Goal: Obtain resource: Obtain resource

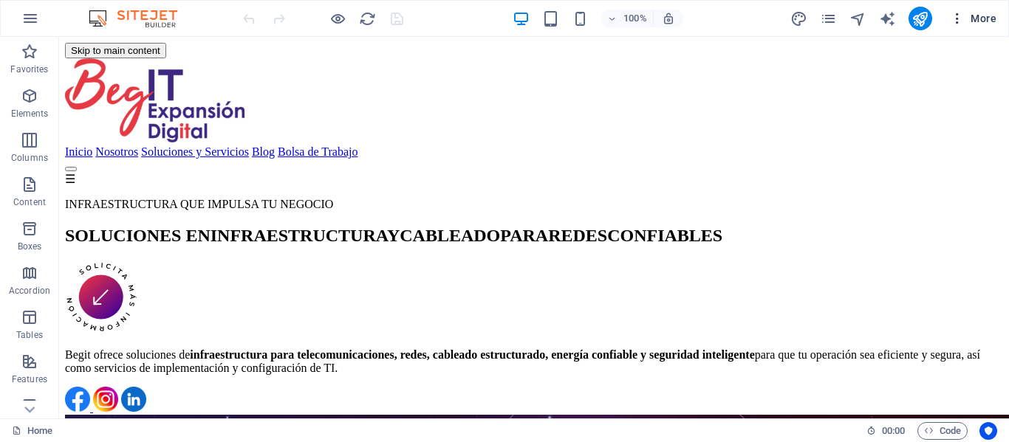
click at [953, 27] on button "More" at bounding box center [973, 19] width 58 height 24
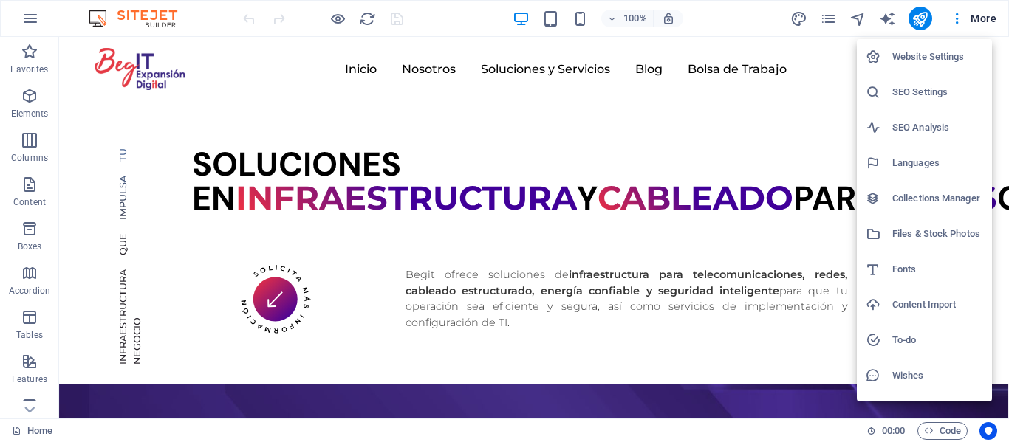
click at [918, 230] on h6 "Files & Stock Photos" at bounding box center [937, 234] width 91 height 18
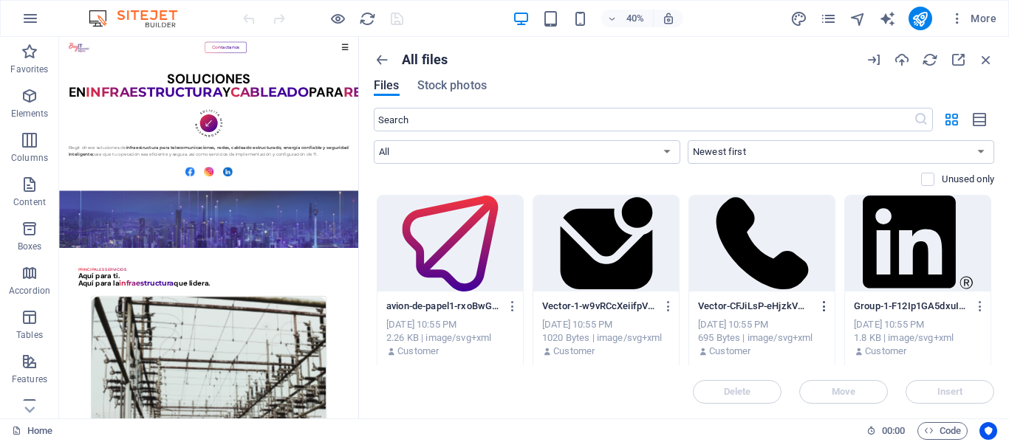
click at [820, 309] on icon "button" at bounding box center [824, 306] width 14 height 13
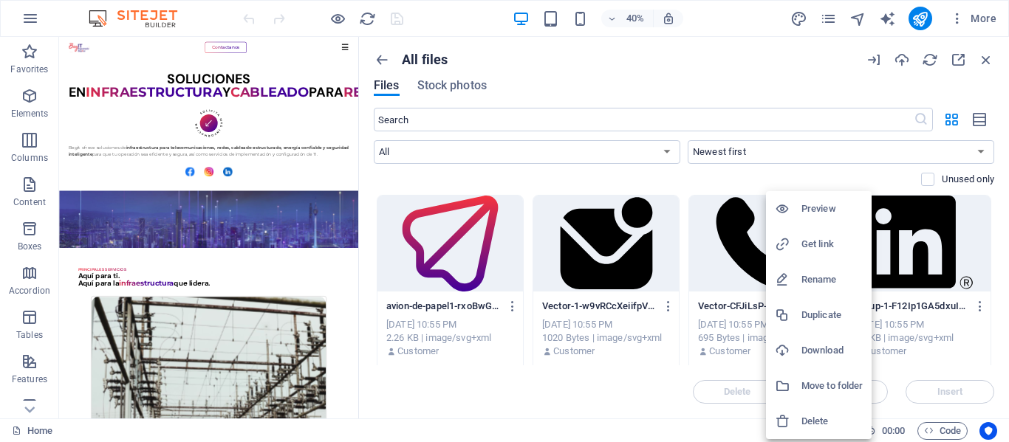
click at [822, 246] on h6 "Get link" at bounding box center [831, 245] width 61 height 18
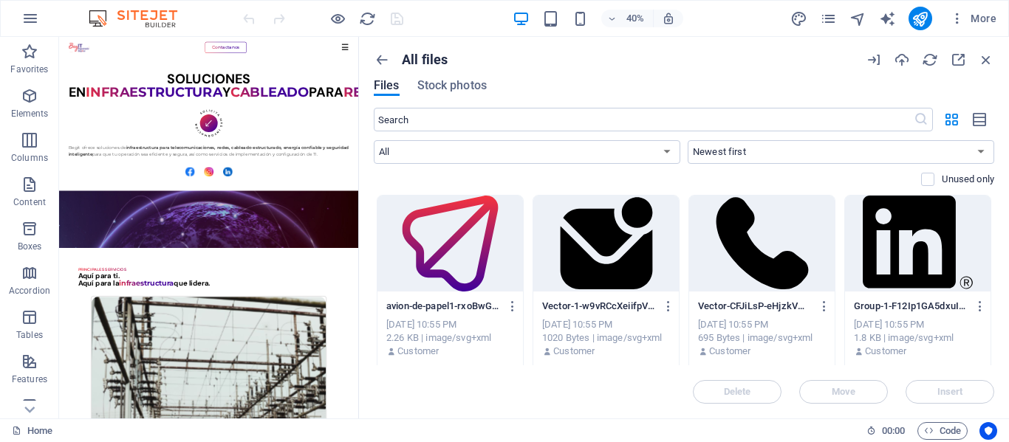
click at [991, 205] on div "All files Files Stock photos ​ All Images Documents Audio Video Vector Other Ne…" at bounding box center [684, 228] width 650 height 382
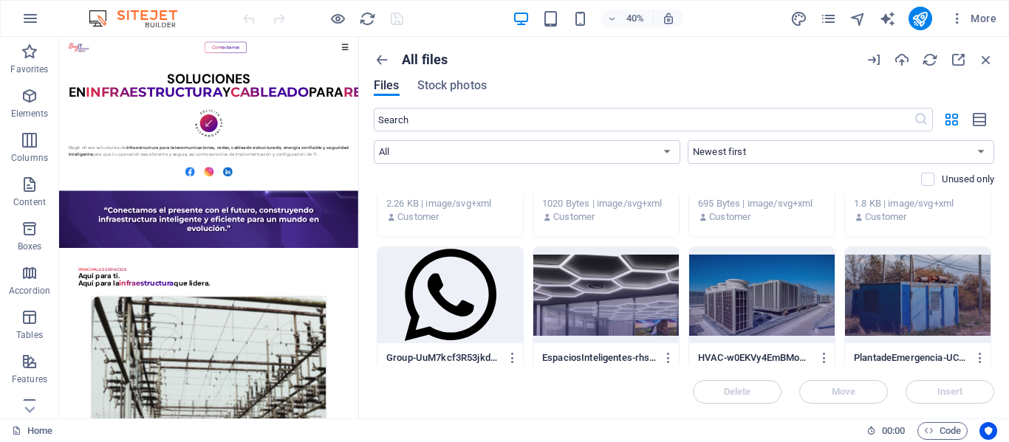
scroll to position [154, 0]
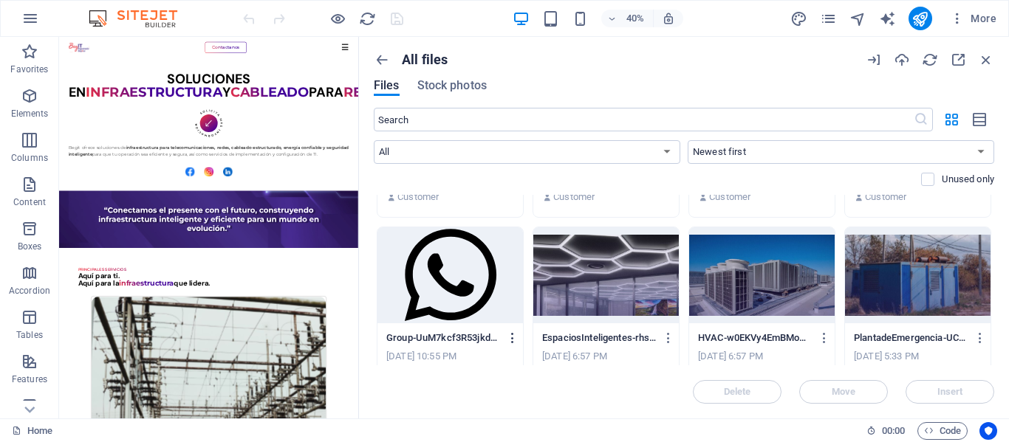
click at [510, 340] on icon "button" at bounding box center [513, 338] width 14 height 13
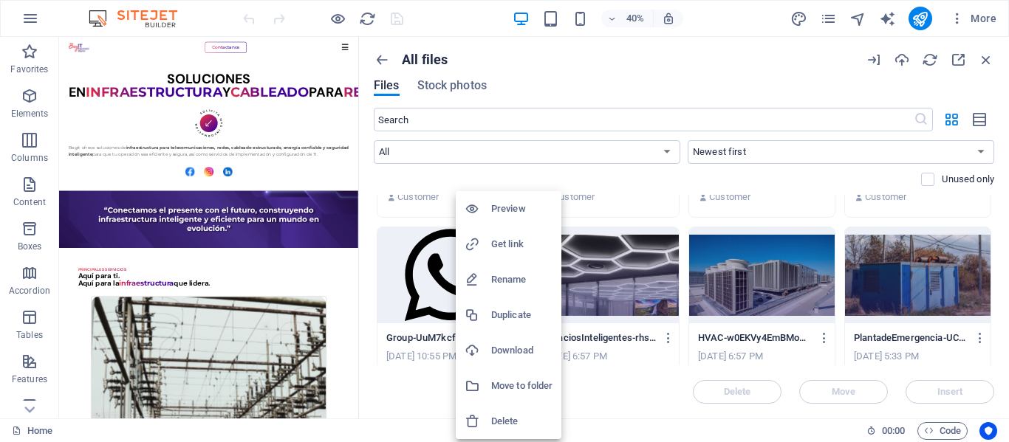
click at [511, 244] on h6 "Get link" at bounding box center [521, 245] width 61 height 18
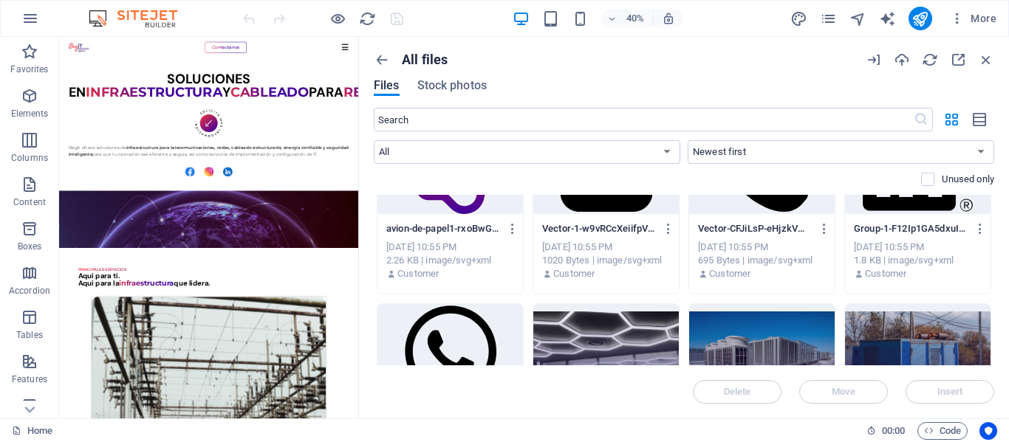
scroll to position [58, 0]
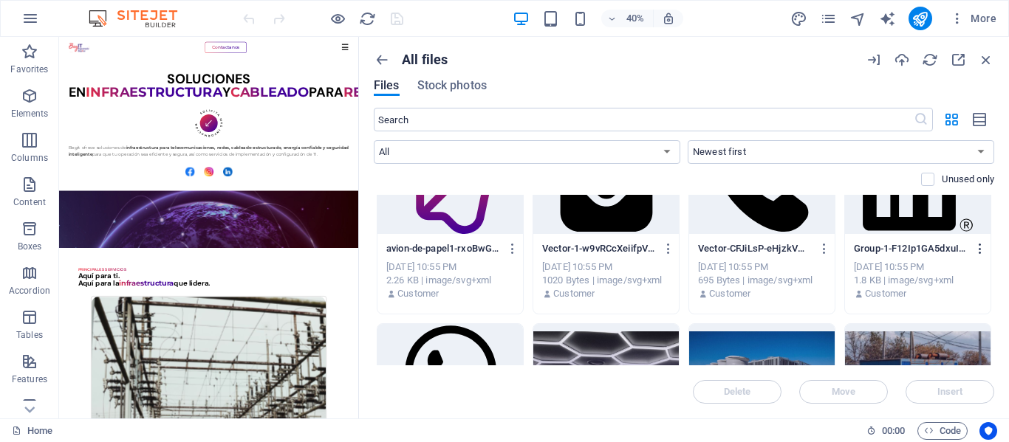
click at [978, 249] on icon "button" at bounding box center [980, 248] width 14 height 13
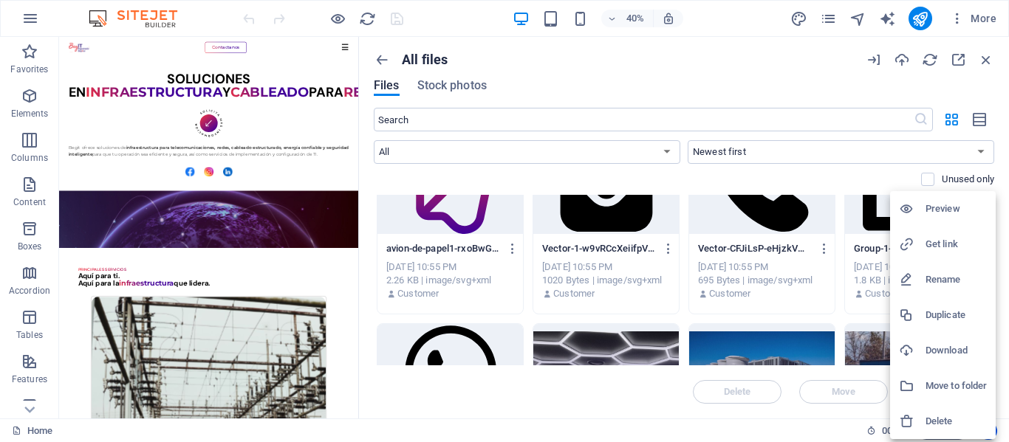
click at [954, 249] on h6 "Get link" at bounding box center [955, 245] width 61 height 18
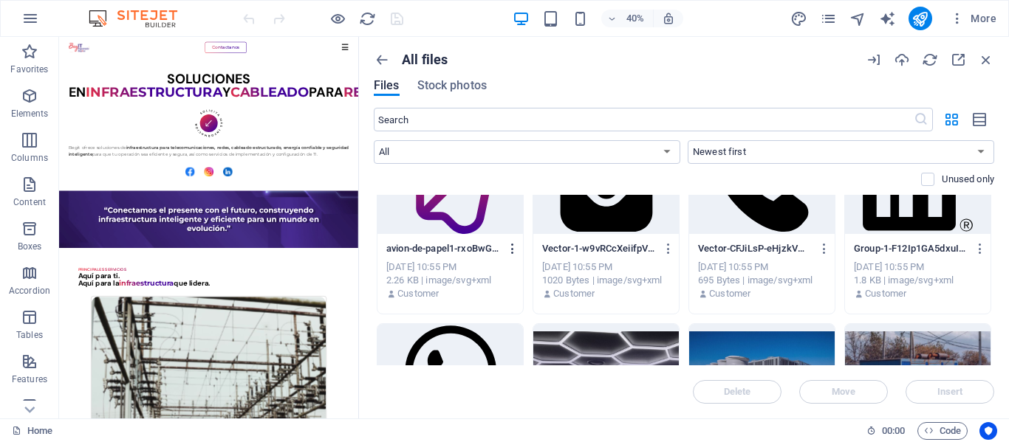
click at [513, 253] on icon "button" at bounding box center [513, 248] width 14 height 13
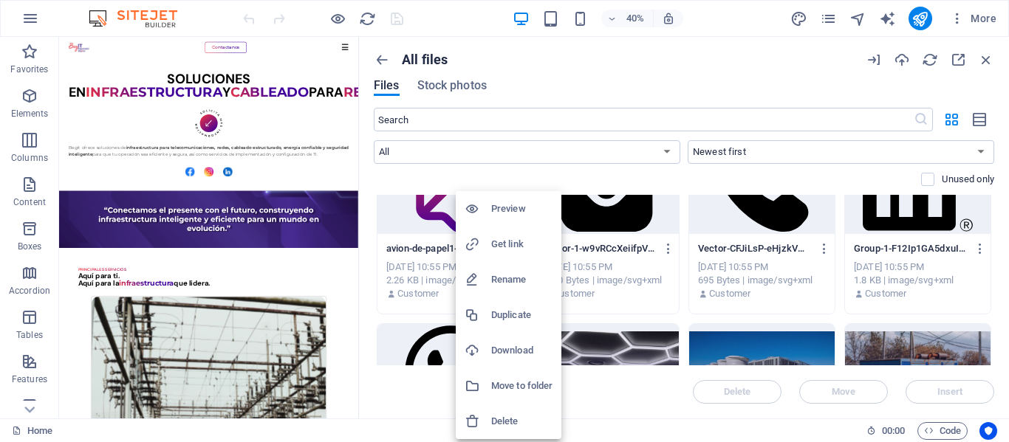
click at [499, 248] on h6 "Get link" at bounding box center [521, 245] width 61 height 18
